Goal: Task Accomplishment & Management: Complete application form

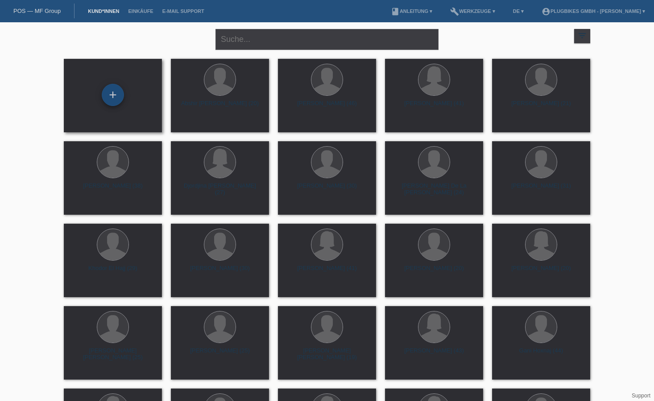
click at [121, 92] on div "+" at bounding box center [113, 95] width 22 height 22
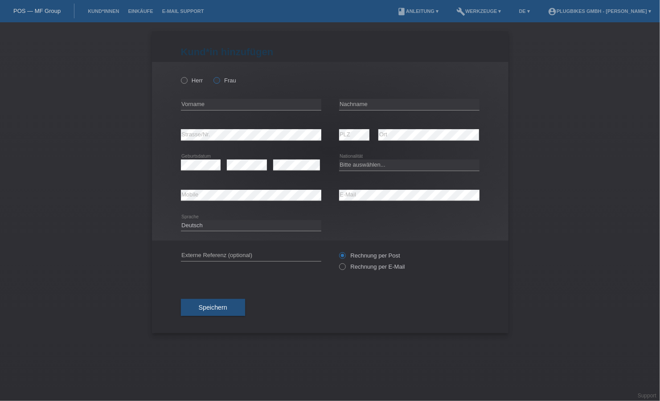
click at [221, 78] on label "Frau" at bounding box center [225, 80] width 23 height 7
drag, startPoint x: 221, startPoint y: 78, endPoint x: 216, endPoint y: 81, distance: 6.1
click at [212, 76] on icon at bounding box center [212, 76] width 0 height 0
click at [216, 81] on input "Frau" at bounding box center [217, 80] width 6 height 6
radio input "true"
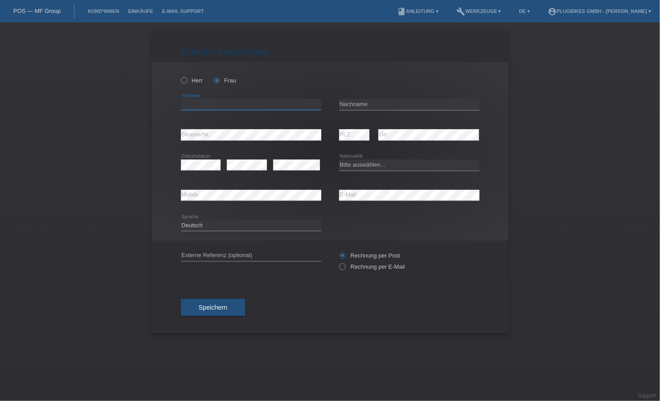
click at [216, 103] on input "text" at bounding box center [251, 104] width 140 height 11
type input "Senan"
type input "Siun"
click at [288, 209] on div "error Mobile" at bounding box center [251, 196] width 140 height 30
click at [290, 158] on div "error" at bounding box center [296, 165] width 47 height 30
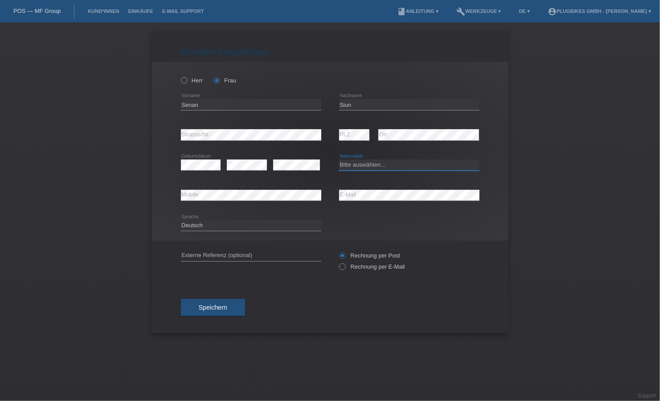
click at [345, 163] on select "Bitte auswählen... Schweiz Deutschland Liechtenstein Österreich ------------ Af…" at bounding box center [409, 165] width 140 height 11
select select "ER"
click at [339, 160] on select "Bitte auswählen... Schweiz Deutschland Liechtenstein Österreich ------------ Af…" at bounding box center [409, 165] width 140 height 11
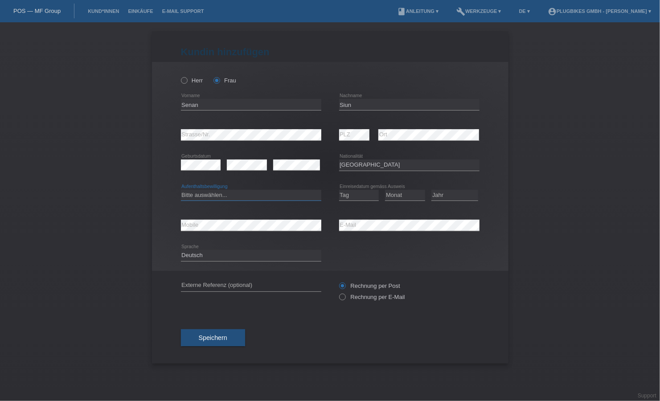
click at [223, 194] on select "Bitte auswählen... C B B - Flüchtlingsstatus Andere" at bounding box center [251, 195] width 140 height 11
select select "B"
click at [181, 190] on select "Bitte auswählen... C B B - Flüchtlingsstatus Andere" at bounding box center [251, 195] width 140 height 11
drag, startPoint x: 206, startPoint y: 105, endPoint x: 147, endPoint y: 107, distance: 59.8
click at [147, 107] on div "Kund*in hinzufügen Kunde hinzufügen Kundin hinzufügen Herr Frau Senan error Vor…" at bounding box center [330, 211] width 660 height 379
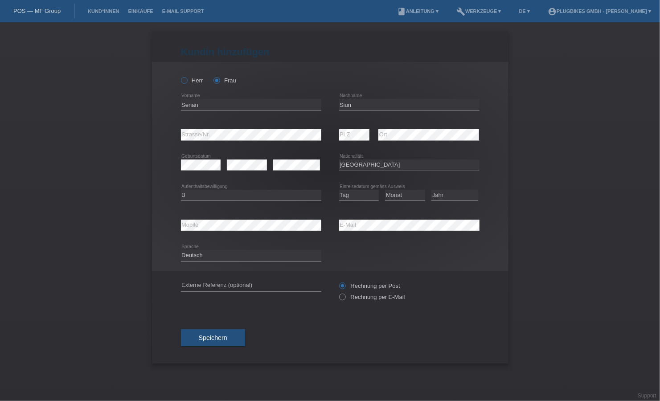
click at [193, 77] on label "Herr" at bounding box center [192, 80] width 22 height 7
click at [187, 77] on input "Herr" at bounding box center [184, 80] width 6 height 6
radio input "true"
drag, startPoint x: 200, startPoint y: 106, endPoint x: 168, endPoint y: 104, distance: 32.6
click at [168, 104] on div "Herr Frau Senan error Vorname" at bounding box center [330, 166] width 357 height 209
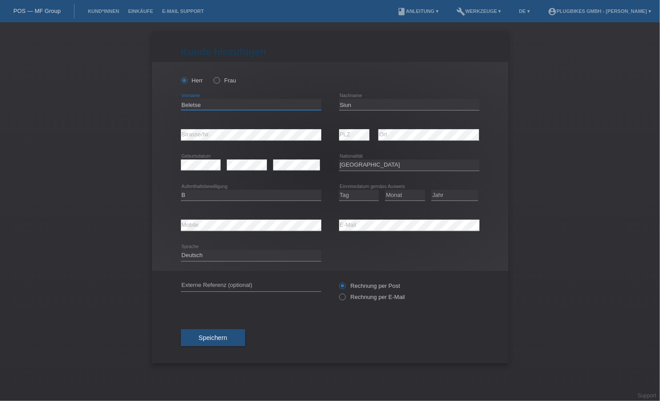
type input "Beletse"
drag, startPoint x: 209, startPoint y: 107, endPoint x: 170, endPoint y: 107, distance: 39.2
click at [170, 107] on div "Herr Frau Beletse error Vorname C" at bounding box center [330, 166] width 357 height 209
click at [180, 136] on div "Herr Frau Gebrahnnes error Vorname C" at bounding box center [330, 166] width 357 height 209
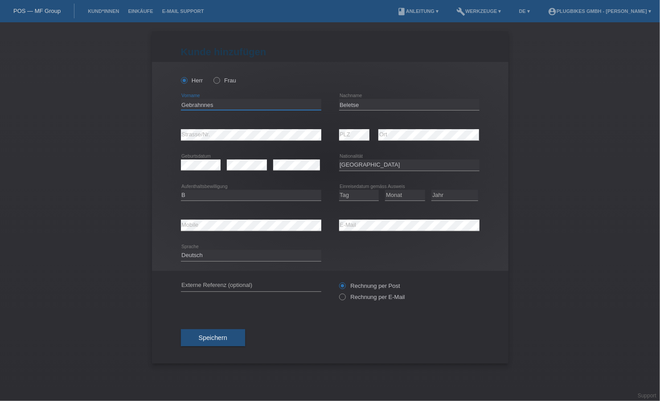
drag, startPoint x: 226, startPoint y: 110, endPoint x: 135, endPoint y: 104, distance: 91.6
click at [135, 104] on div "Kund*in hinzufügen Kunde hinzufügen Kundin hinzufügen Herr Frau Gebrahnnes erro…" at bounding box center [330, 211] width 660 height 379
type input "B"
type input ">"
type input "[PERSON_NAME]"
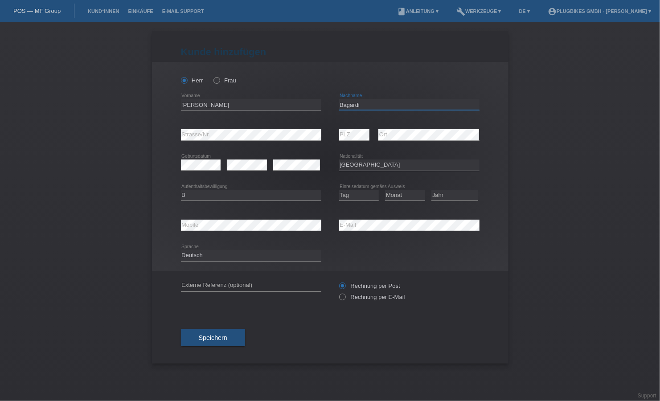
type input "Bagardi"
click at [392, 173] on div "Bitte auswählen... Schweiz Deutschland Liechtenstein Österreich ------------ Af…" at bounding box center [409, 165] width 140 height 30
click at [387, 167] on select "Bitte auswählen... Schweiz Deutschland Liechtenstein Österreich ------------ Af…" at bounding box center [409, 165] width 140 height 11
select select "CH"
click at [339, 160] on select "Bitte auswählen... Schweiz Deutschland Liechtenstein Österreich ------------ Af…" at bounding box center [409, 165] width 140 height 11
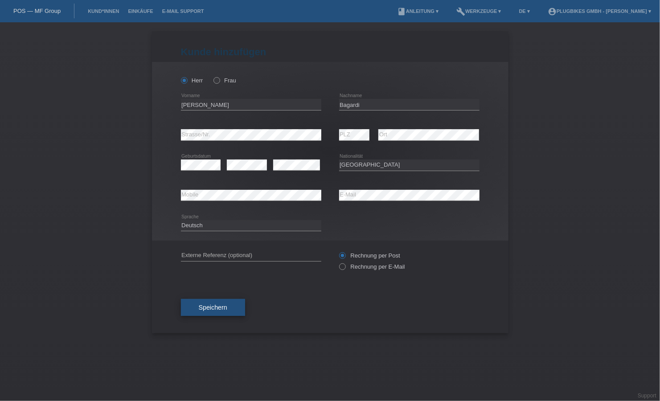
click at [212, 310] on span "Speichern" at bounding box center [213, 307] width 29 height 7
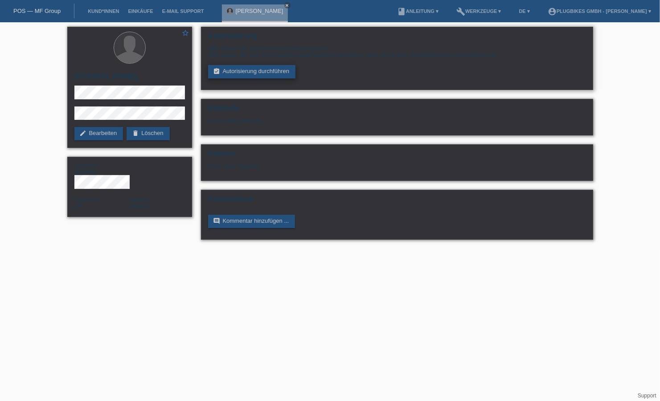
click at [243, 75] on link "assignment_turned_in Autorisierung durchführen" at bounding box center [252, 71] width 88 height 13
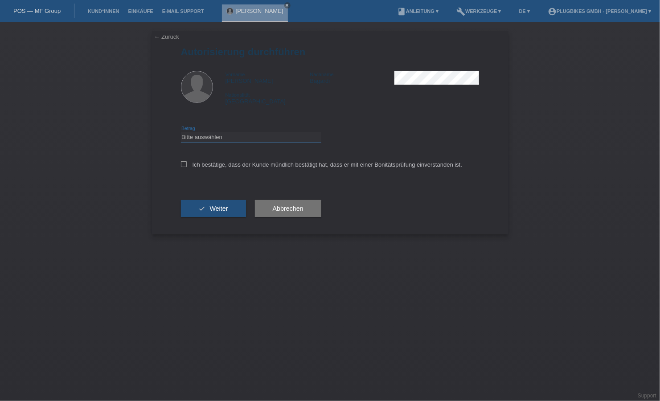
click at [227, 135] on select "Bitte auswählen CHF 1.00 - CHF 499.00 CHF 500.00 - CHF 1'999.00 CHF 2'000.00 - …" at bounding box center [251, 137] width 140 height 11
select select "3"
click at [181, 132] on select "Bitte auswählen CHF 1.00 - CHF 499.00 CHF 500.00 - CHF 1'999.00 CHF 2'000.00 - …" at bounding box center [251, 137] width 140 height 11
click at [181, 164] on icon at bounding box center [184, 164] width 6 height 6
click at [181, 164] on input "Ich bestätige, dass der Kunde mündlich bestätigt hat, dass er mit einer Bonität…" at bounding box center [184, 164] width 6 height 6
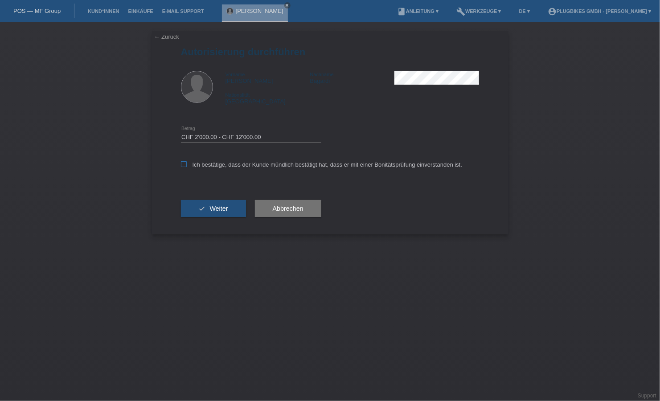
checkbox input "true"
click at [220, 206] on span "Weiter" at bounding box center [219, 208] width 18 height 7
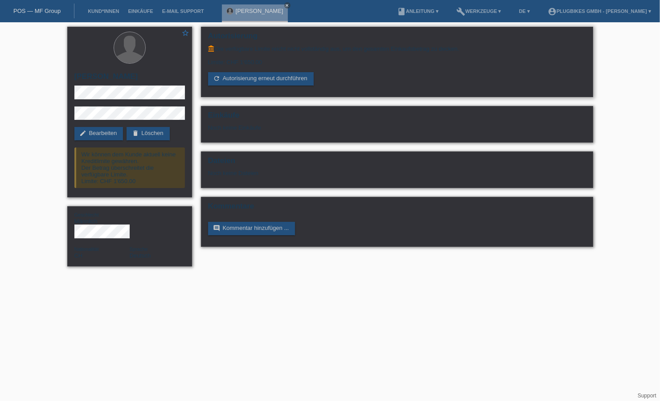
drag, startPoint x: 264, startPoint y: 62, endPoint x: 209, endPoint y: 65, distance: 55.3
click at [209, 65] on div "Limite: CHF 1'650.00" at bounding box center [397, 58] width 378 height 13
click at [271, 44] on h2 "Autorisierung" at bounding box center [397, 38] width 378 height 13
